Goal: Information Seeking & Learning: Learn about a topic

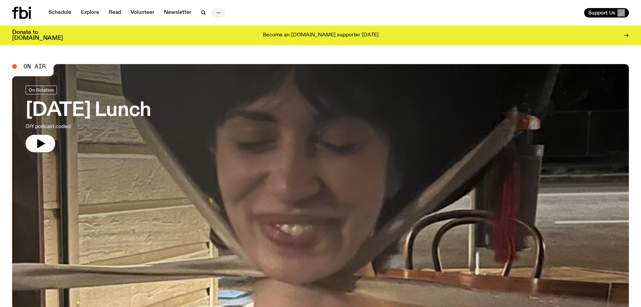
click at [219, 12] on icon "button" at bounding box center [218, 13] width 8 height 8
click at [216, 24] on link "About Us" at bounding box center [219, 26] width 34 height 9
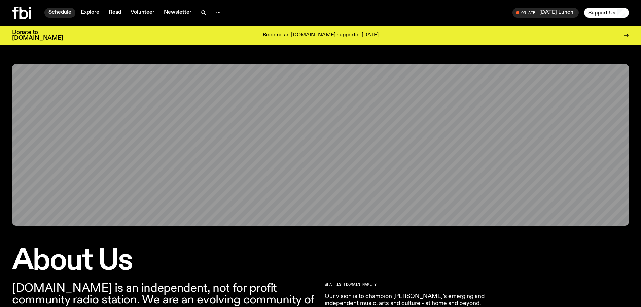
click at [60, 12] on link "Schedule" at bounding box center [59, 12] width 31 height 9
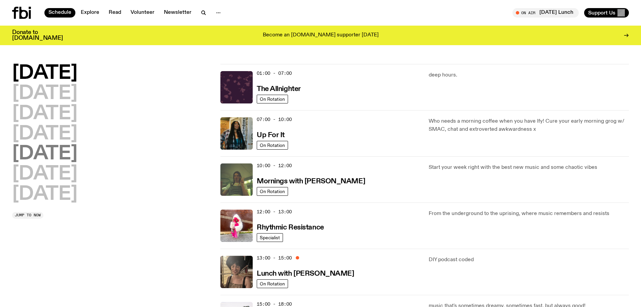
click at [47, 147] on h2 "[DATE]" at bounding box center [44, 153] width 65 height 19
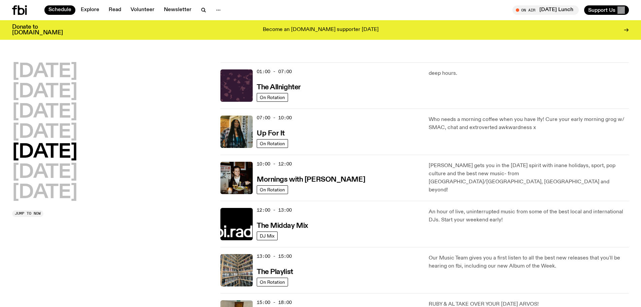
scroll to position [19, 0]
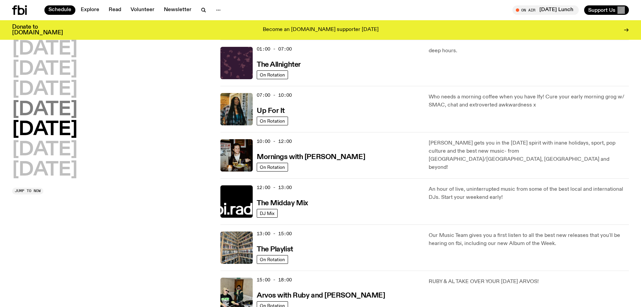
click at [59, 103] on h2 "[DATE]" at bounding box center [44, 109] width 65 height 19
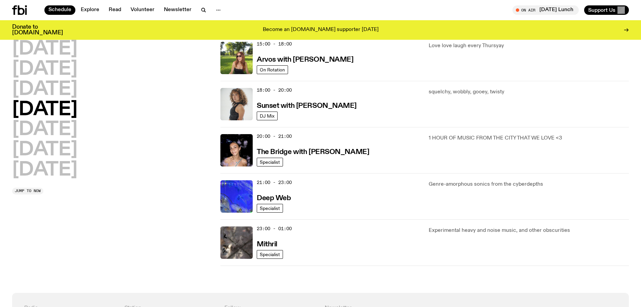
scroll to position [456, 0]
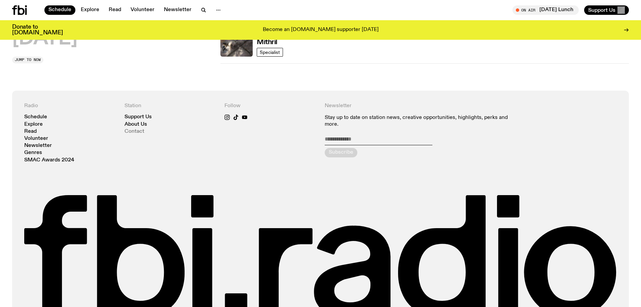
click at [132, 132] on link "Contact" at bounding box center [135, 131] width 20 height 5
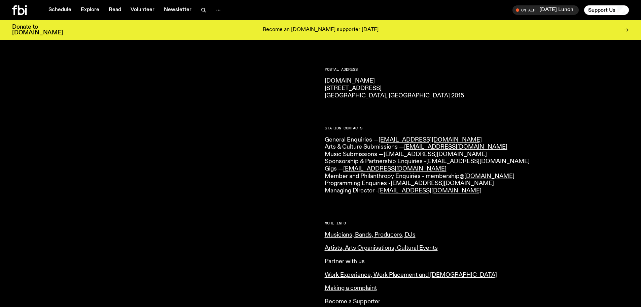
scroll to position [101, 0]
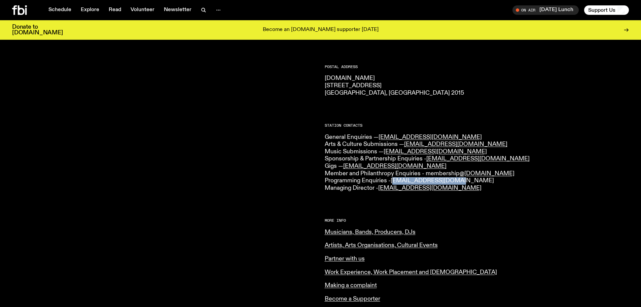
drag, startPoint x: 459, startPoint y: 180, endPoint x: 395, endPoint y: 182, distance: 64.3
click at [395, 182] on p "General Enquiries — [EMAIL_ADDRESS][DOMAIN_NAME] Arts & Culture Submissions — […" at bounding box center [477, 163] width 305 height 58
click at [465, 181] on p "General Enquiries — [EMAIL_ADDRESS][DOMAIN_NAME] Arts & Culture Submissions — […" at bounding box center [477, 163] width 305 height 58
drag, startPoint x: 465, startPoint y: 179, endPoint x: 393, endPoint y: 180, distance: 71.4
click at [393, 180] on p "General Enquiries — [EMAIL_ADDRESS][DOMAIN_NAME] Arts & Culture Submissions — […" at bounding box center [477, 163] width 305 height 58
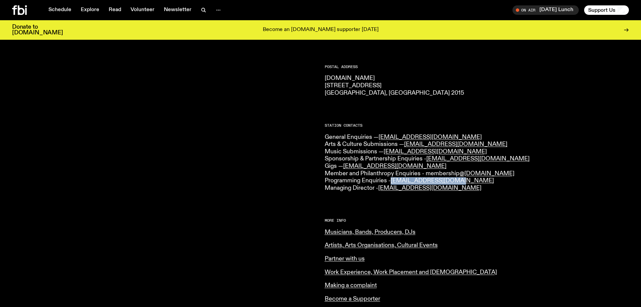
copy link "[EMAIL_ADDRESS][DOMAIN_NAME]"
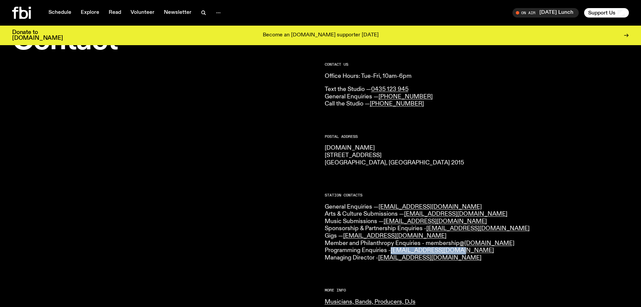
scroll to position [0, 0]
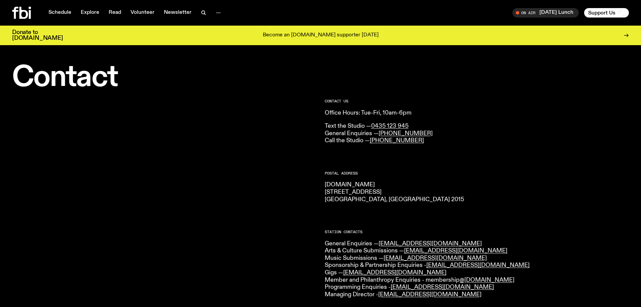
click at [54, 6] on div "Schedule Explore Read Volunteer Newsletter On Air [DATE] Lunch Tune in live On …" at bounding box center [320, 13] width 641 height 26
click at [57, 13] on link "Schedule" at bounding box center [59, 12] width 31 height 9
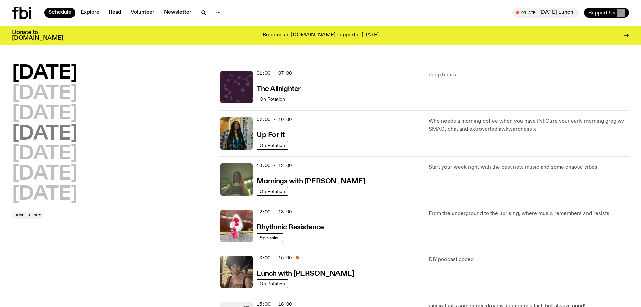
click at [48, 134] on h2 "[DATE]" at bounding box center [44, 134] width 65 height 19
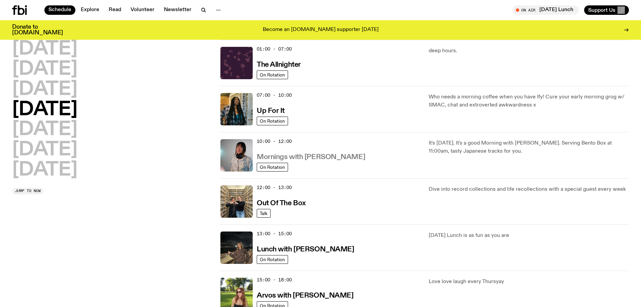
click at [300, 154] on h3 "Mornings with [PERSON_NAME]" at bounding box center [311, 157] width 108 height 7
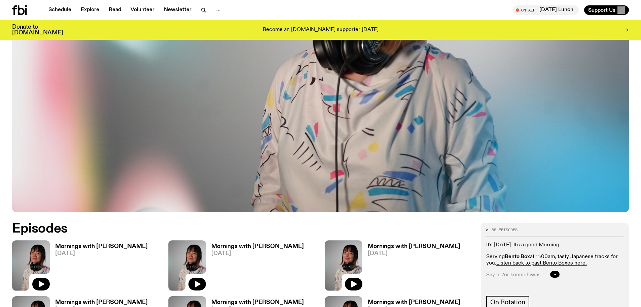
scroll to position [365, 0]
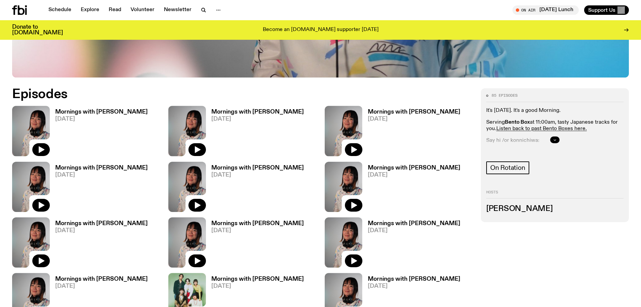
click at [554, 138] on icon "button" at bounding box center [555, 140] width 4 height 4
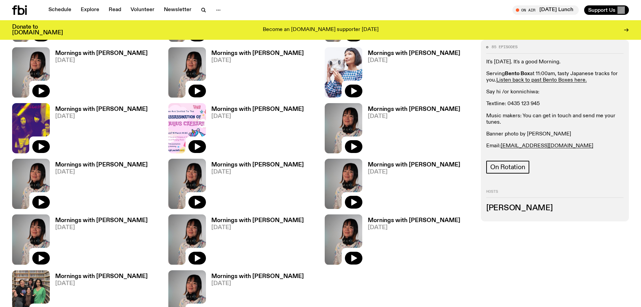
scroll to position [837, 0]
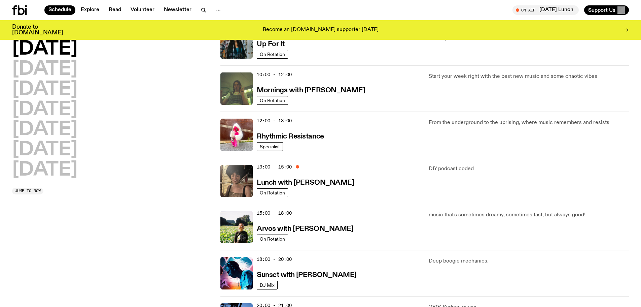
scroll to position [86, 0]
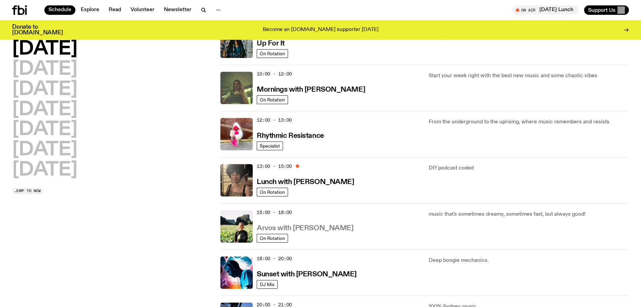
click at [297, 230] on h3 "Arvos with [PERSON_NAME]" at bounding box center [305, 228] width 97 height 7
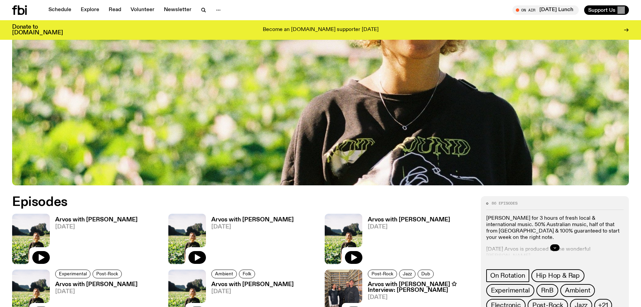
scroll to position [333, 0]
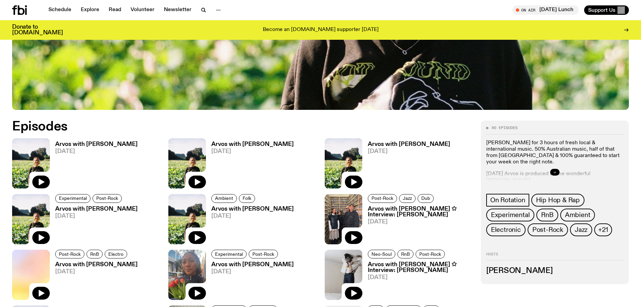
click at [552, 171] on button "button" at bounding box center [554, 172] width 9 height 7
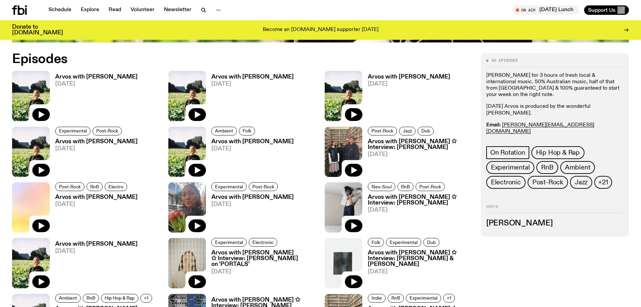
scroll to position [501, 0]
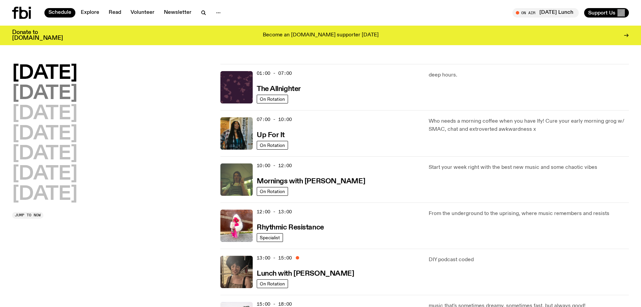
click at [40, 90] on h2 "[DATE]" at bounding box center [44, 93] width 65 height 19
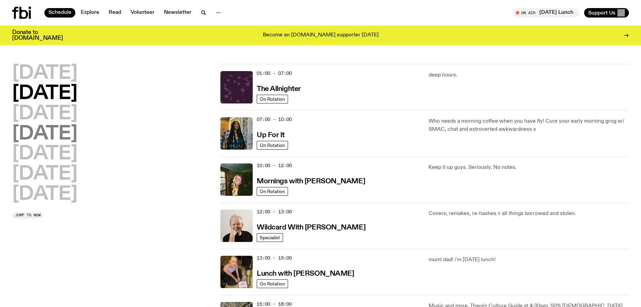
click at [50, 137] on h2 "[DATE]" at bounding box center [44, 134] width 65 height 19
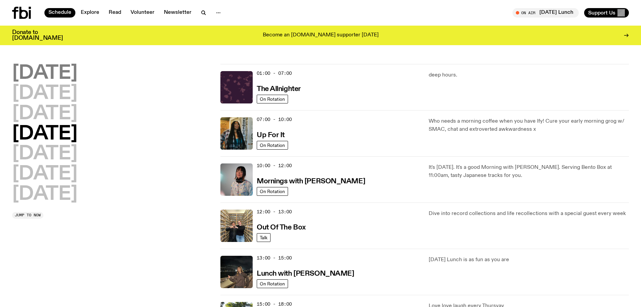
click at [70, 76] on h2 "[DATE]" at bounding box center [44, 73] width 65 height 19
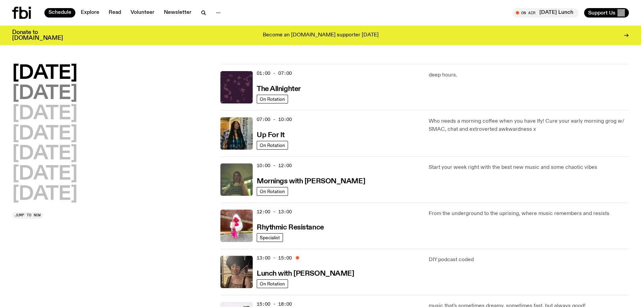
click at [64, 98] on h2 "[DATE]" at bounding box center [44, 93] width 65 height 19
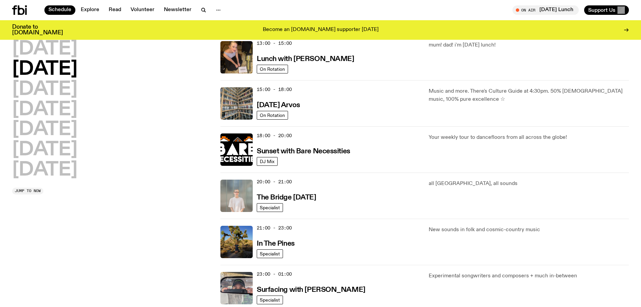
scroll to position [221, 0]
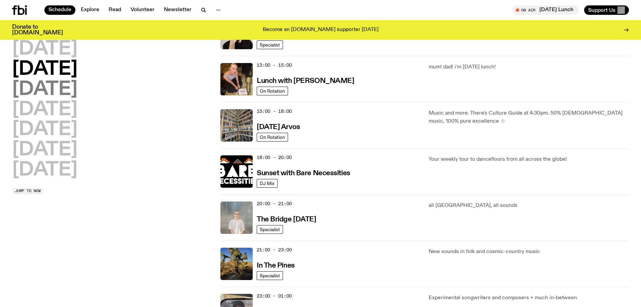
click at [61, 93] on h2 "[DATE]" at bounding box center [44, 89] width 65 height 19
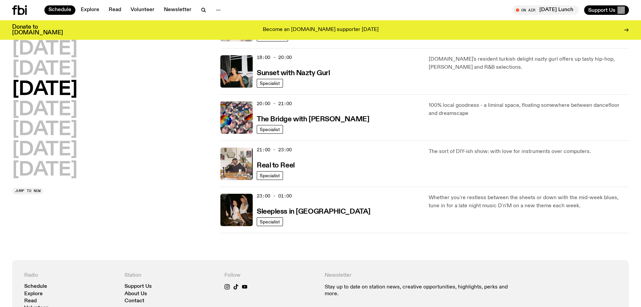
scroll to position [288, 0]
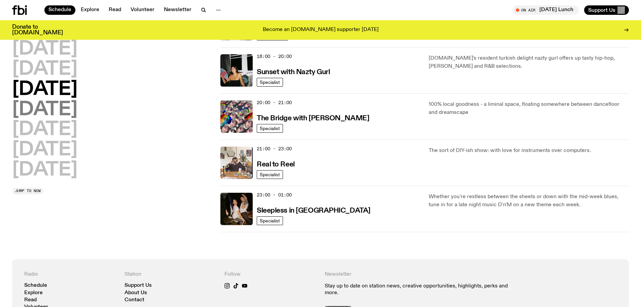
click at [75, 103] on h2 "[DATE]" at bounding box center [44, 109] width 65 height 19
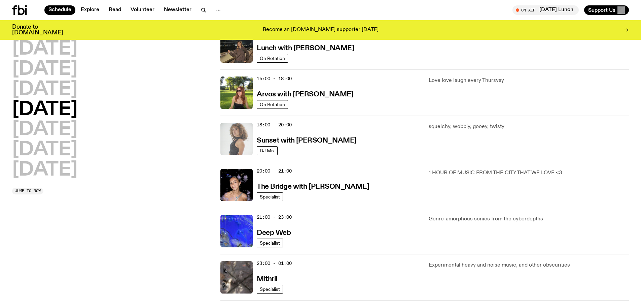
scroll to position [254, 0]
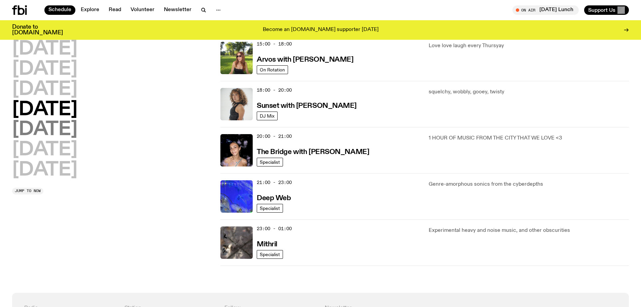
click at [44, 123] on h2 "[DATE]" at bounding box center [44, 129] width 65 height 19
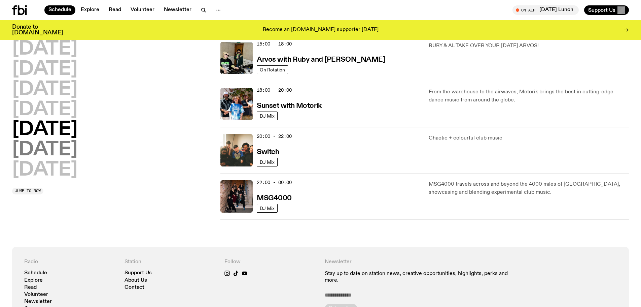
click at [72, 151] on h2 "[DATE]" at bounding box center [44, 149] width 65 height 19
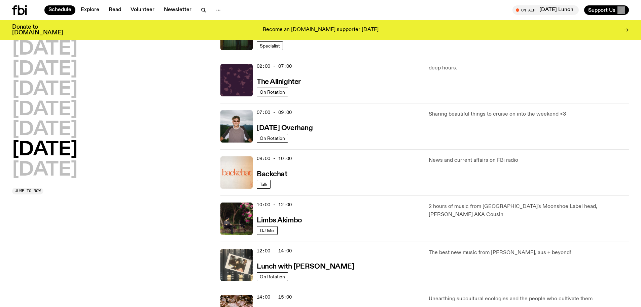
scroll to position [19, 0]
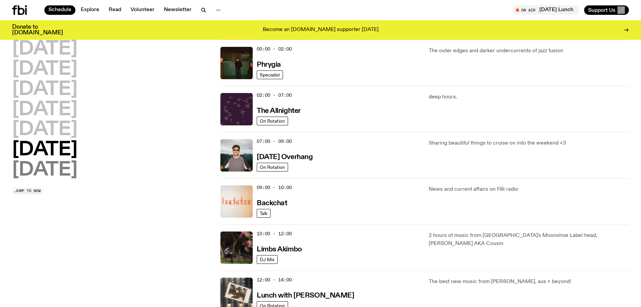
click at [57, 172] on h2 "[DATE]" at bounding box center [44, 170] width 65 height 19
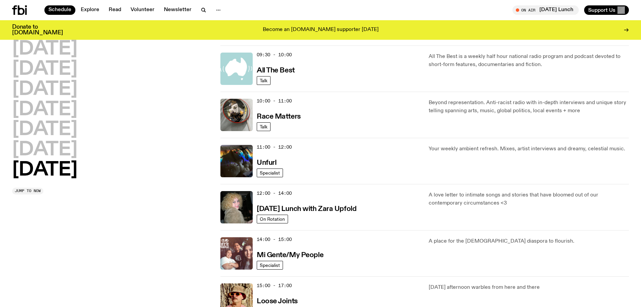
scroll to position [86, 0]
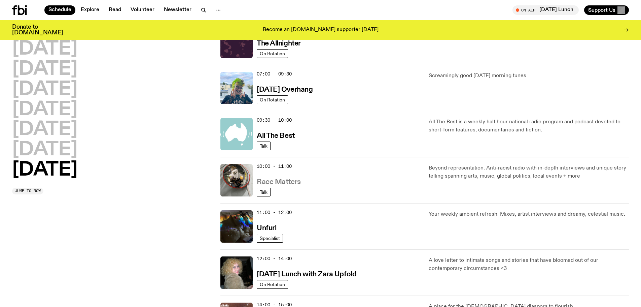
click at [285, 178] on link "Race Matters" at bounding box center [279, 181] width 44 height 8
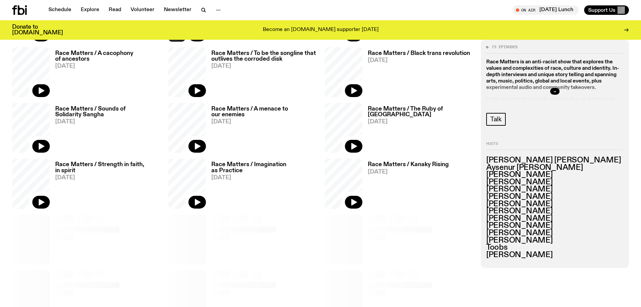
scroll to position [367, 0]
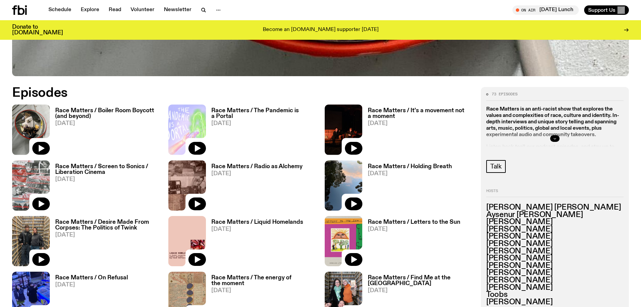
click at [554, 140] on icon "button" at bounding box center [555, 138] width 4 height 4
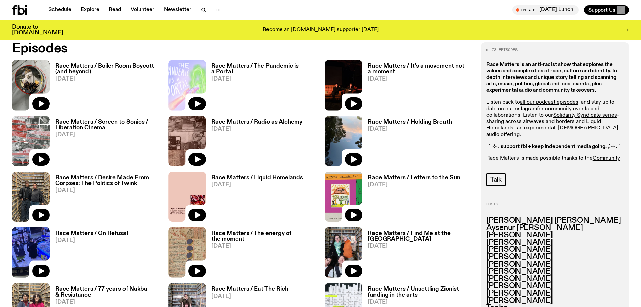
scroll to position [468, 0]
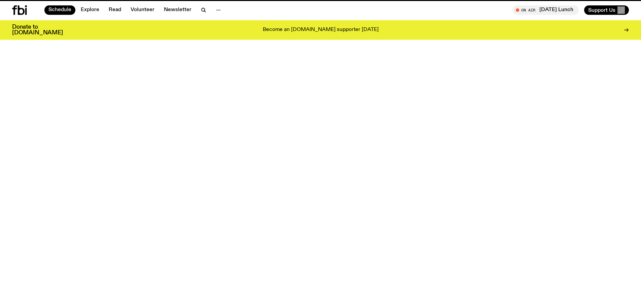
scroll to position [86, 0]
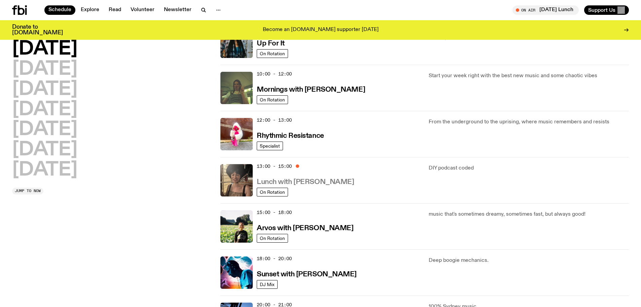
click at [306, 178] on h3 "Lunch with [PERSON_NAME]" at bounding box center [305, 181] width 97 height 7
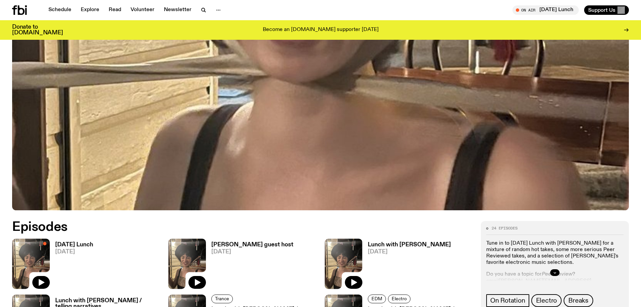
scroll to position [264, 0]
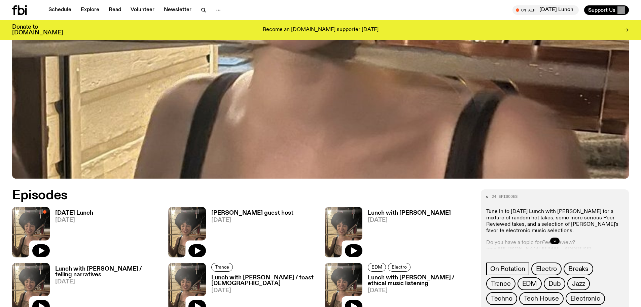
click at [559, 237] on div at bounding box center [554, 241] width 137 height 22
click at [555, 239] on icon "button" at bounding box center [555, 241] width 4 height 4
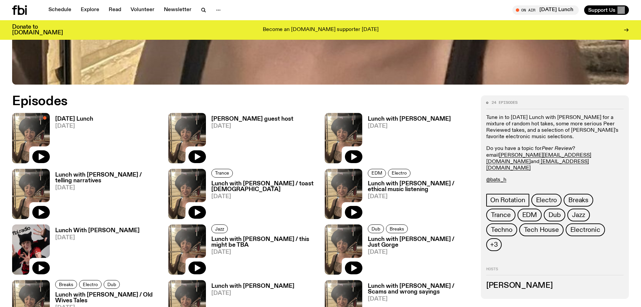
scroll to position [365, 0]
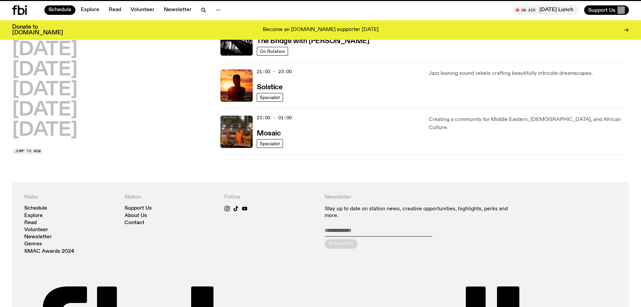
scroll to position [86, 0]
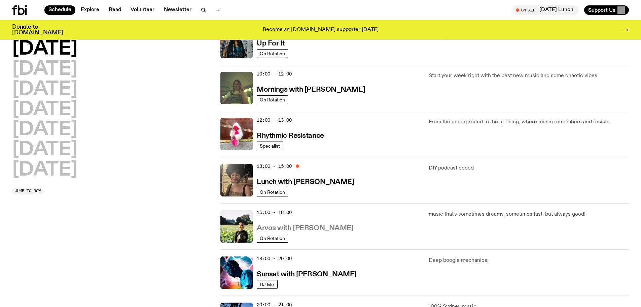
click at [303, 228] on h3 "Arvos with [PERSON_NAME]" at bounding box center [305, 228] width 97 height 7
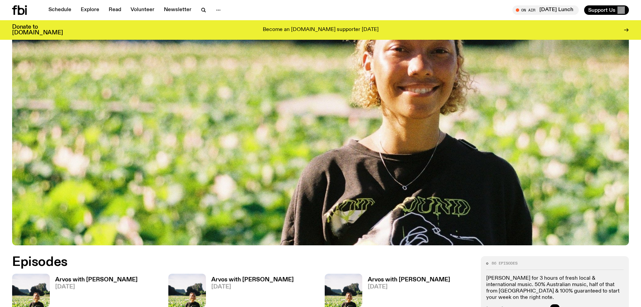
scroll to position [231, 0]
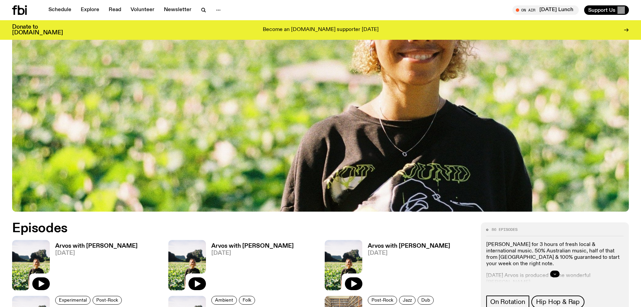
click at [555, 271] on button "button" at bounding box center [554, 273] width 9 height 7
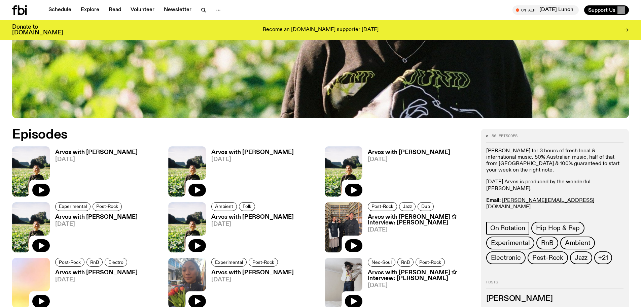
scroll to position [366, 0]
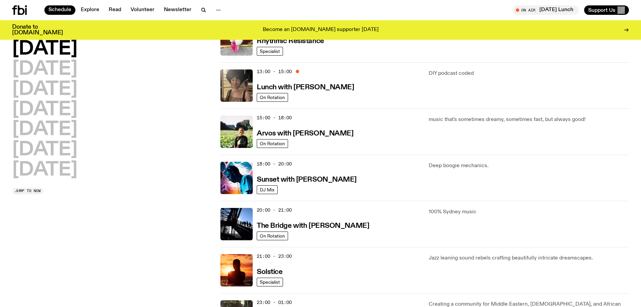
scroll to position [187, 0]
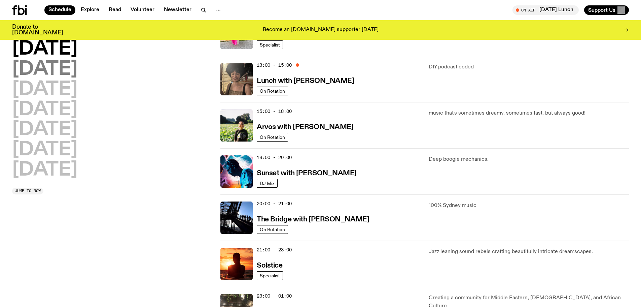
click at [58, 68] on h2 "[DATE]" at bounding box center [44, 69] width 65 height 19
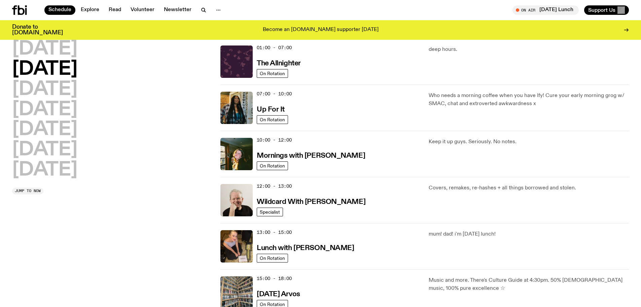
scroll to position [19, 0]
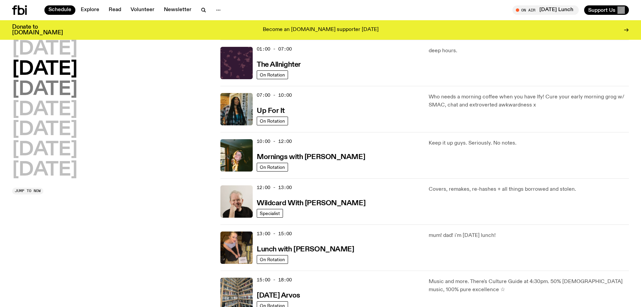
click at [63, 91] on h2 "[DATE]" at bounding box center [44, 89] width 65 height 19
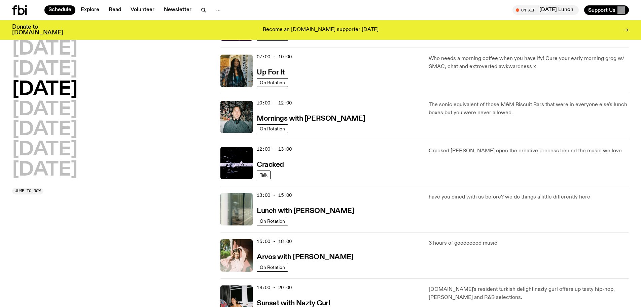
scroll to position [0, 0]
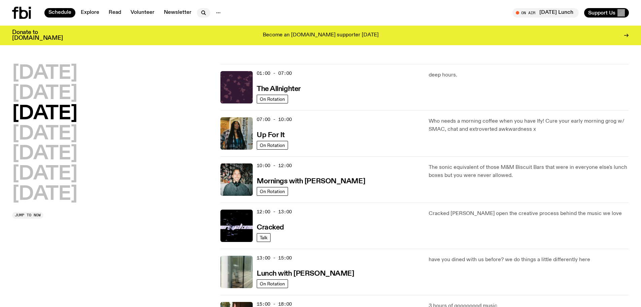
click at [200, 14] on icon "button" at bounding box center [204, 13] width 8 height 8
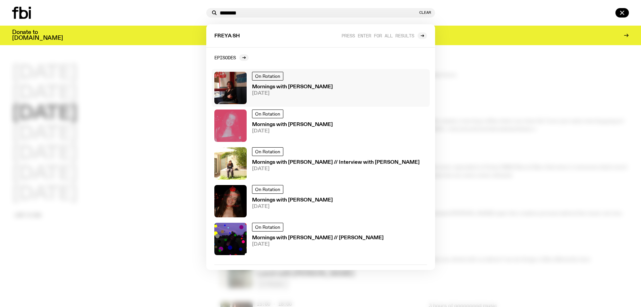
type input "********"
click at [230, 87] on img at bounding box center [230, 88] width 32 height 32
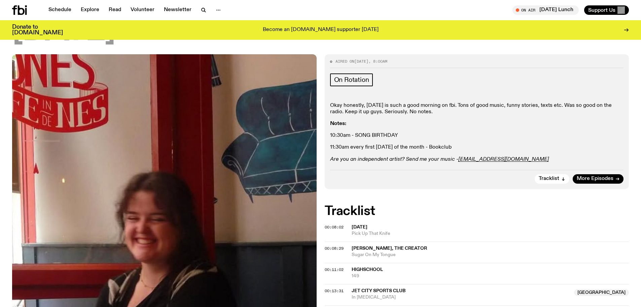
scroll to position [64, 0]
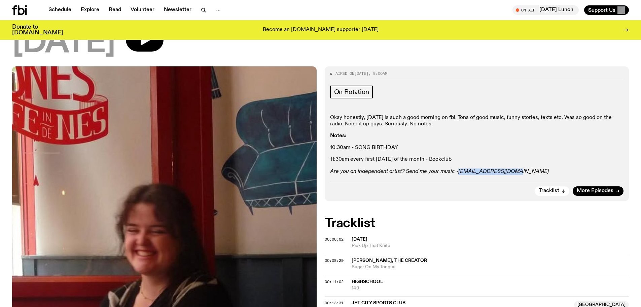
drag, startPoint x: 513, startPoint y: 168, endPoint x: 458, endPoint y: 171, distance: 55.0
click at [458, 171] on div "Okay honestly, [DATE] is such a good morning on fbi. Tons of good music, funny …" at bounding box center [477, 144] width 294 height 60
copy em "[EMAIL_ADDRESS][DOMAIN_NAME]"
click at [514, 156] on p "Okay honestly, [DATE] is such a good morning on fbi. Tons of good music, funny …" at bounding box center [477, 159] width 294 height 6
click at [488, 1] on div "Schedule Explore Read Volunteer Newsletter On Air [DATE] Lunch Tune in live On …" at bounding box center [320, 10] width 641 height 20
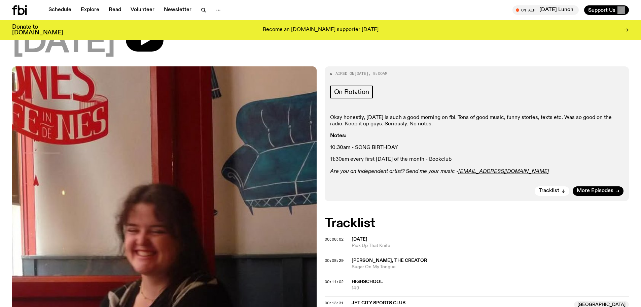
click at [594, 185] on div "Tracklist More Episodes" at bounding box center [477, 189] width 294 height 14
click at [600, 188] on span "More Episodes" at bounding box center [595, 190] width 37 height 5
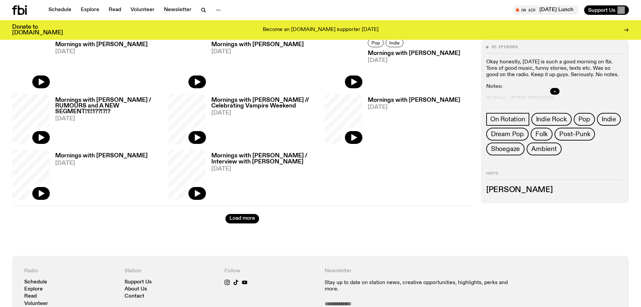
scroll to position [569, 0]
